Goal: Find contact information: Find contact information

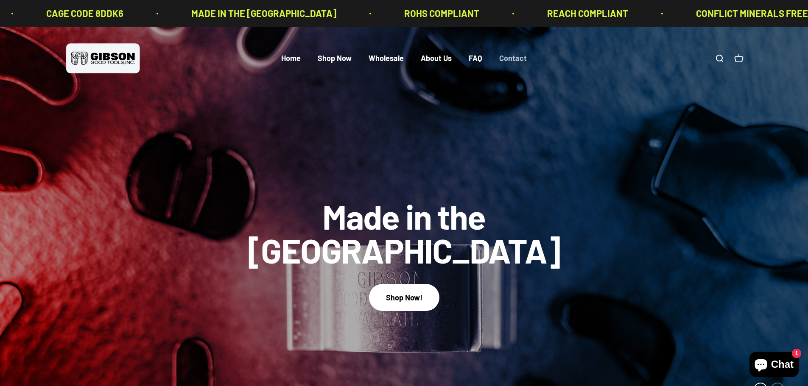
click at [512, 60] on link "Contact" at bounding box center [513, 58] width 28 height 9
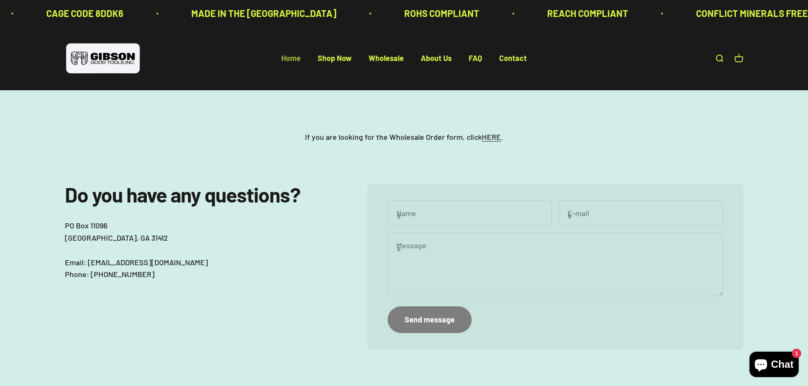
click at [293, 59] on link "Home" at bounding box center [291, 58] width 20 height 9
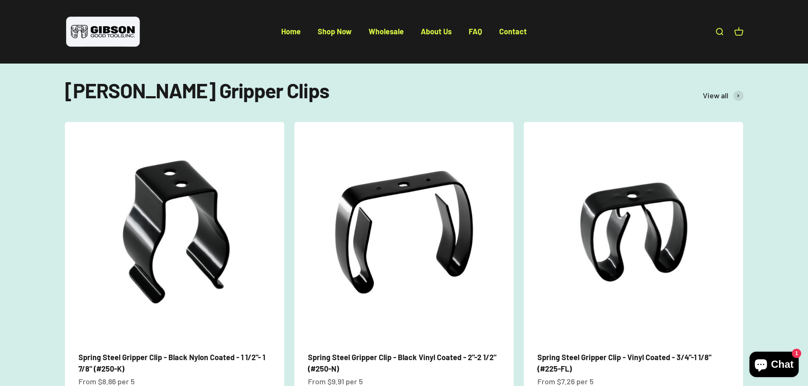
scroll to position [466, 0]
